Goal: Browse casually: Explore the website without a specific task or goal

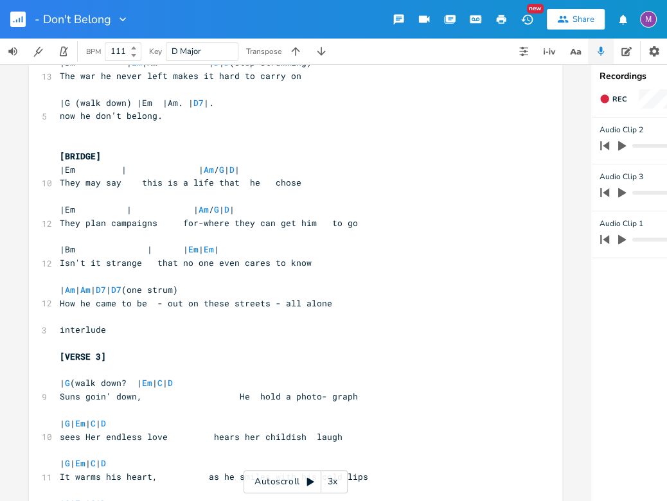
scroll to position [546, 0]
click at [15, 17] on rect "button" at bounding box center [17, 19] width 15 height 15
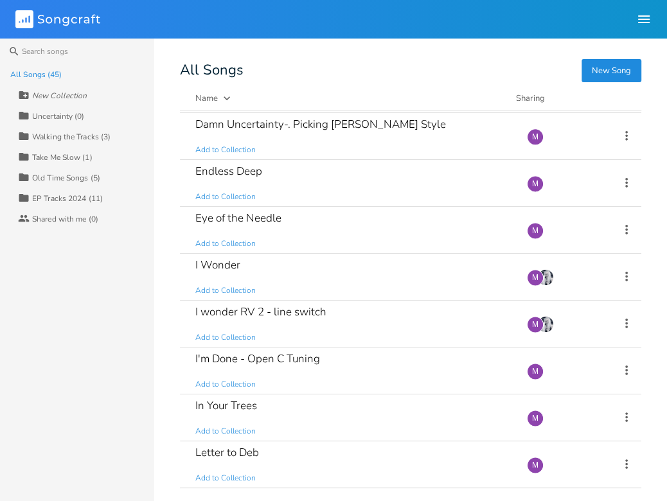
scroll to position [1078, 0]
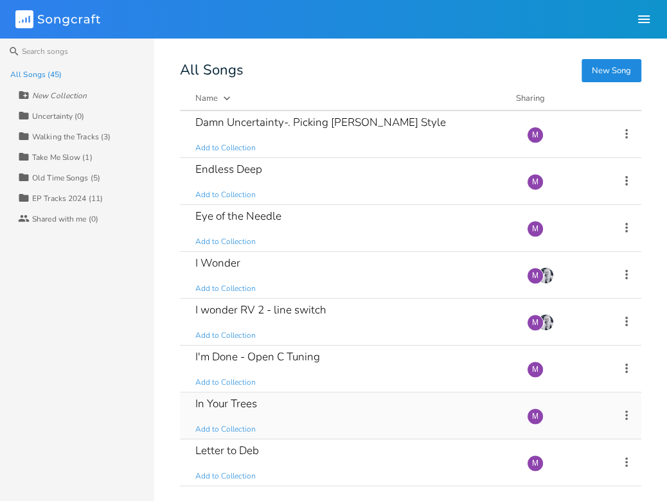
click at [307, 409] on div "In Your Trees Add to Collection" at bounding box center [353, 416] width 316 height 46
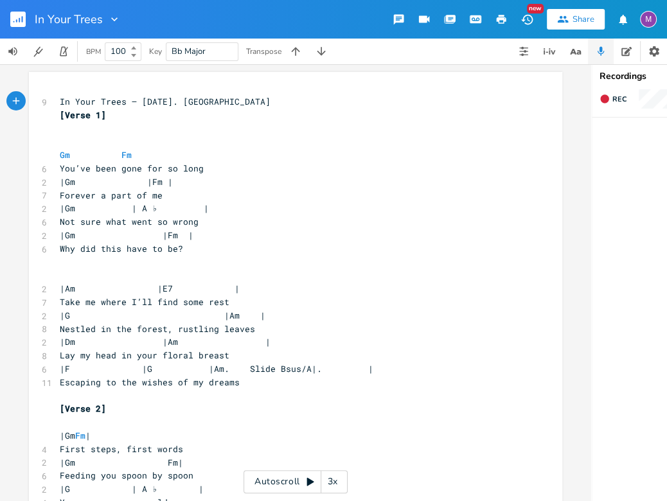
click at [20, 21] on rect "button" at bounding box center [17, 19] width 15 height 15
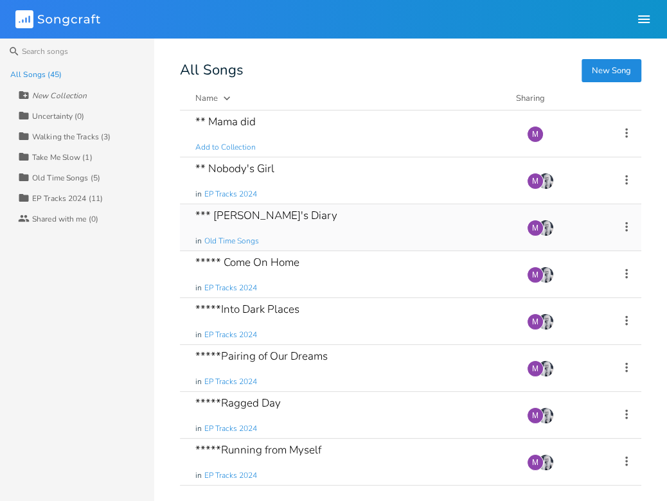
click at [230, 229] on div "*** [PERSON_NAME]'s Diary in Old Time Songs" at bounding box center [353, 227] width 316 height 46
